Goal: Complete application form

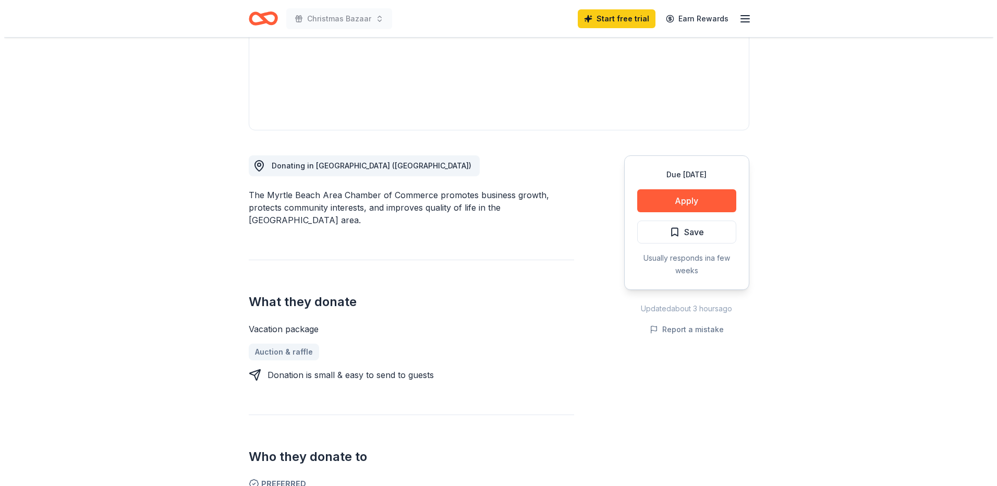
scroll to position [209, 0]
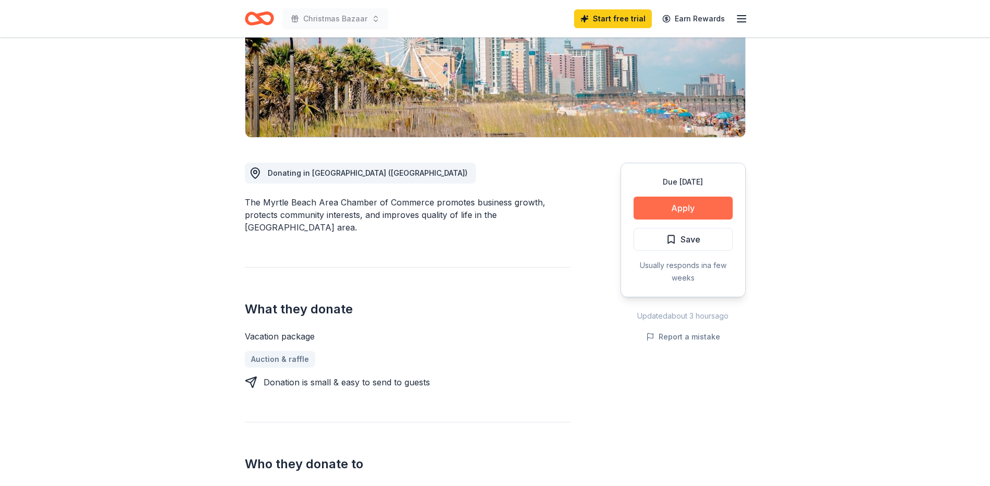
click at [678, 197] on button "Apply" at bounding box center [682, 208] width 99 height 23
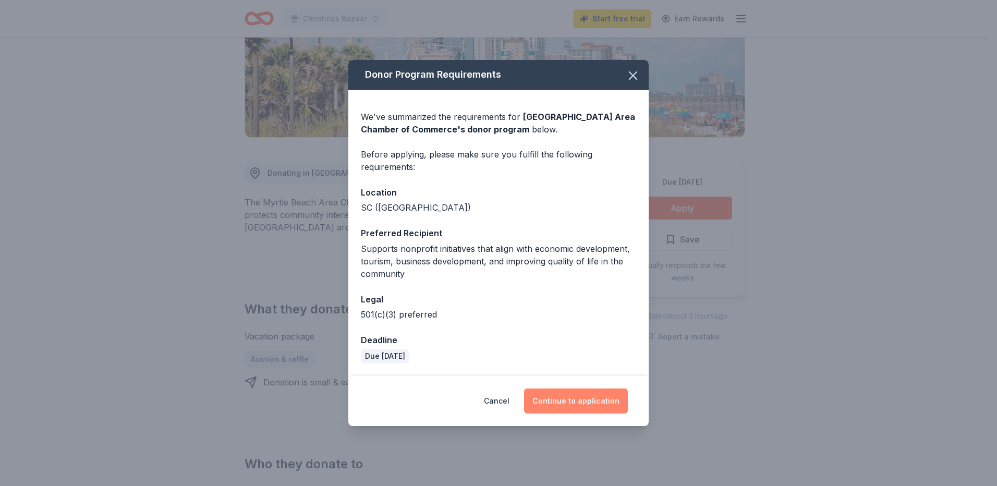
click at [573, 401] on button "Continue to application" at bounding box center [576, 401] width 104 height 25
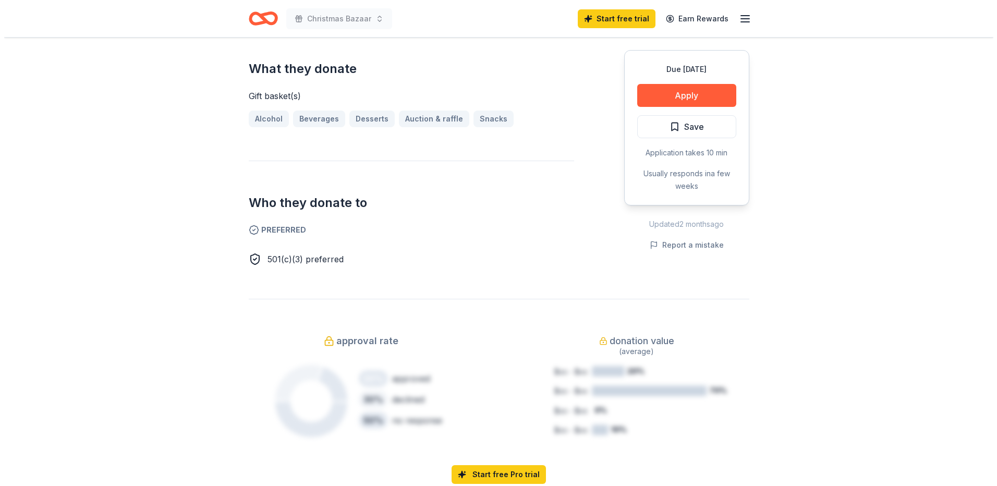
scroll to position [261, 0]
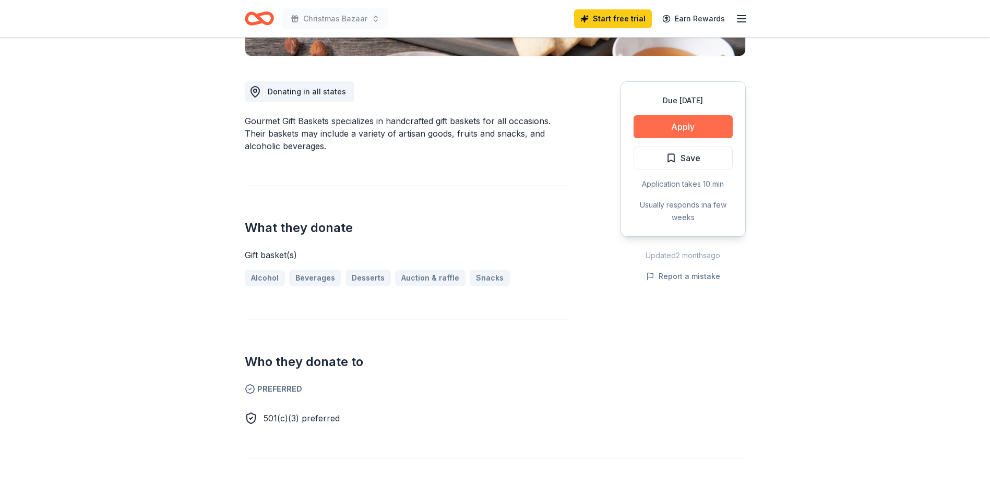
click at [675, 126] on button "Apply" at bounding box center [682, 126] width 99 height 23
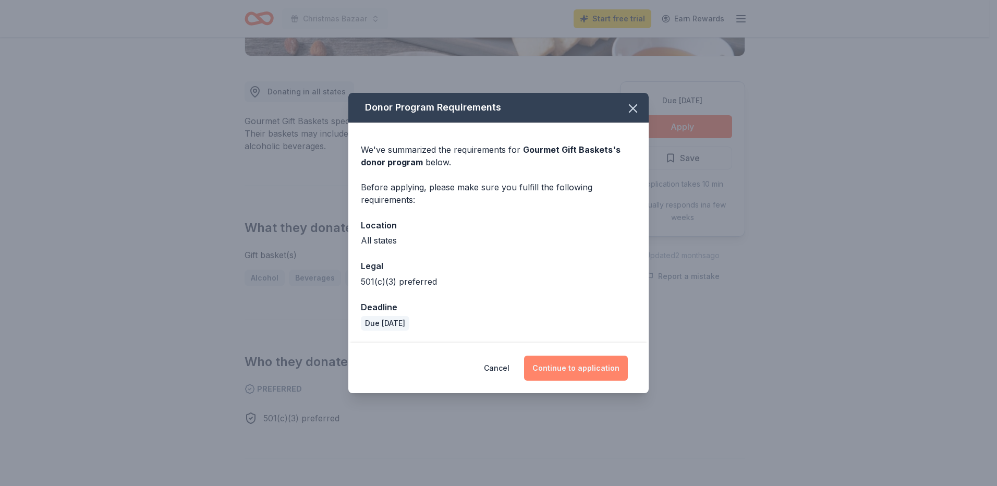
click at [573, 363] on button "Continue to application" at bounding box center [576, 368] width 104 height 25
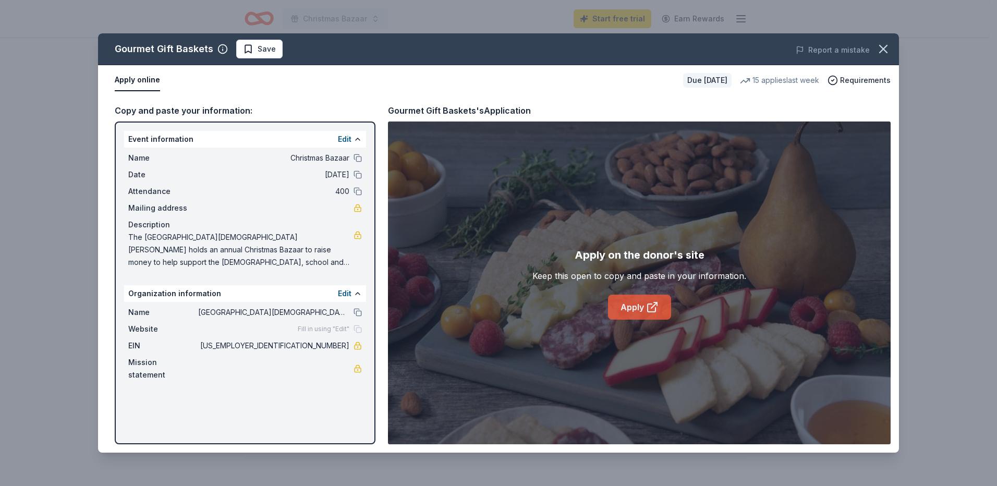
click at [640, 305] on link "Apply" at bounding box center [639, 307] width 63 height 25
